Goal: Task Accomplishment & Management: Manage account settings

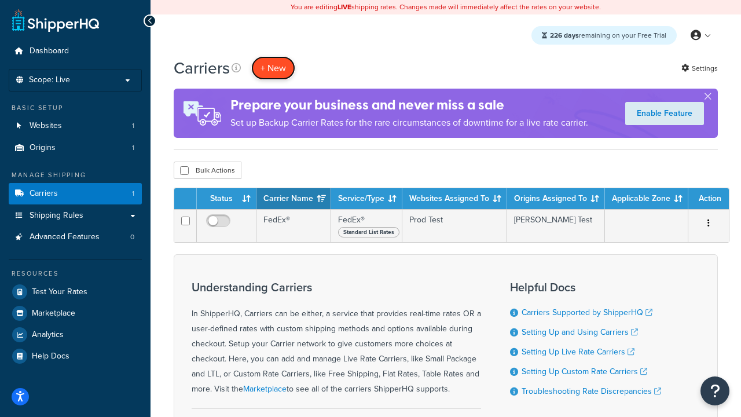
click at [273, 68] on button "+ New" at bounding box center [273, 68] width 44 height 24
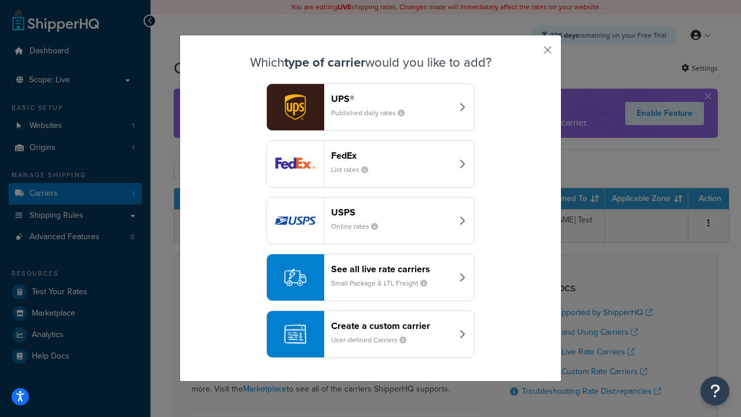
click at [391, 155] on header "FedEx" at bounding box center [391, 155] width 121 height 11
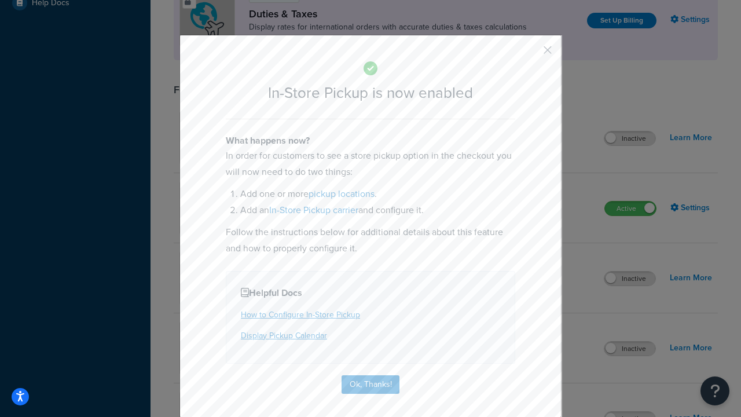
click at [530, 54] on button "button" at bounding box center [530, 54] width 3 height 3
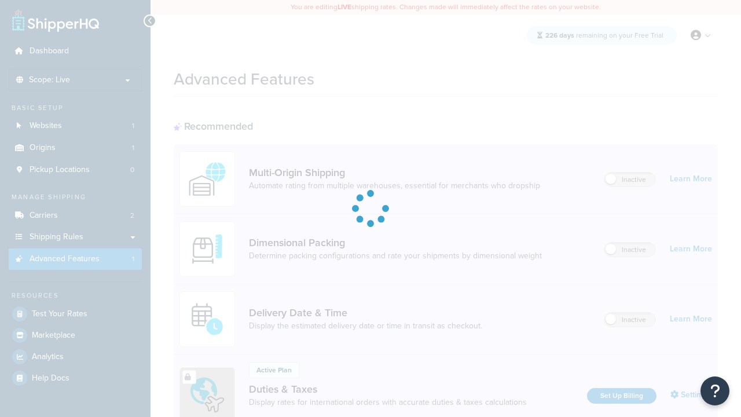
scroll to position [375, 0]
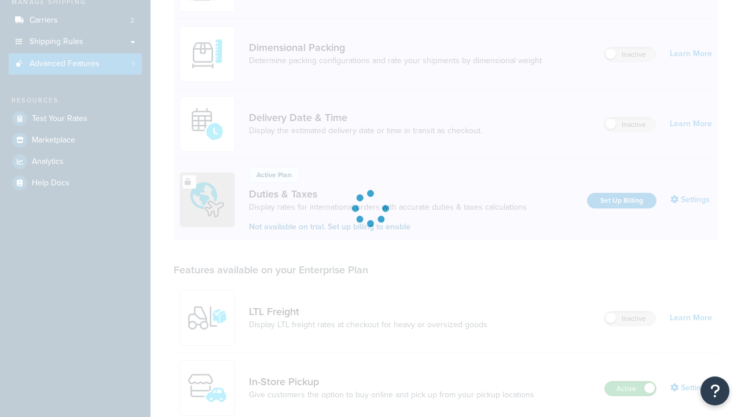
click at [630, 381] on label "Active" at bounding box center [630, 388] width 51 height 14
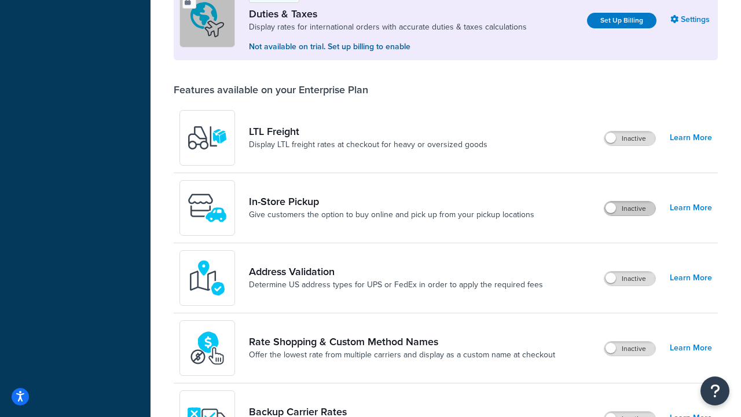
scroll to position [353, 0]
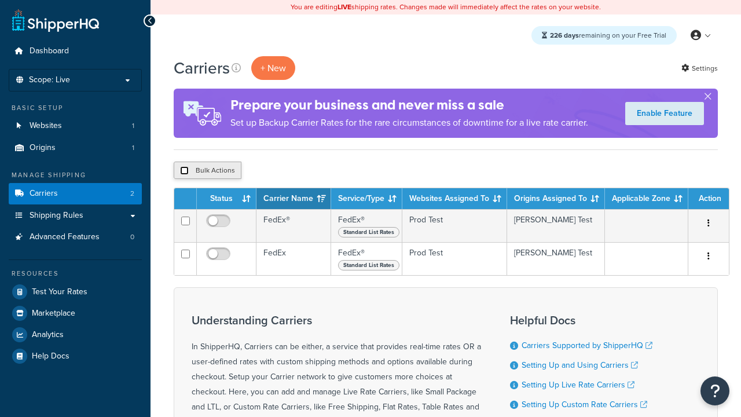
click at [184, 171] on input "checkbox" at bounding box center [184, 170] width 9 height 9
checkbox input "true"
click at [0, 0] on button "Delete" at bounding box center [0, 0] width 0 height 0
